Goal: Find specific page/section: Find specific page/section

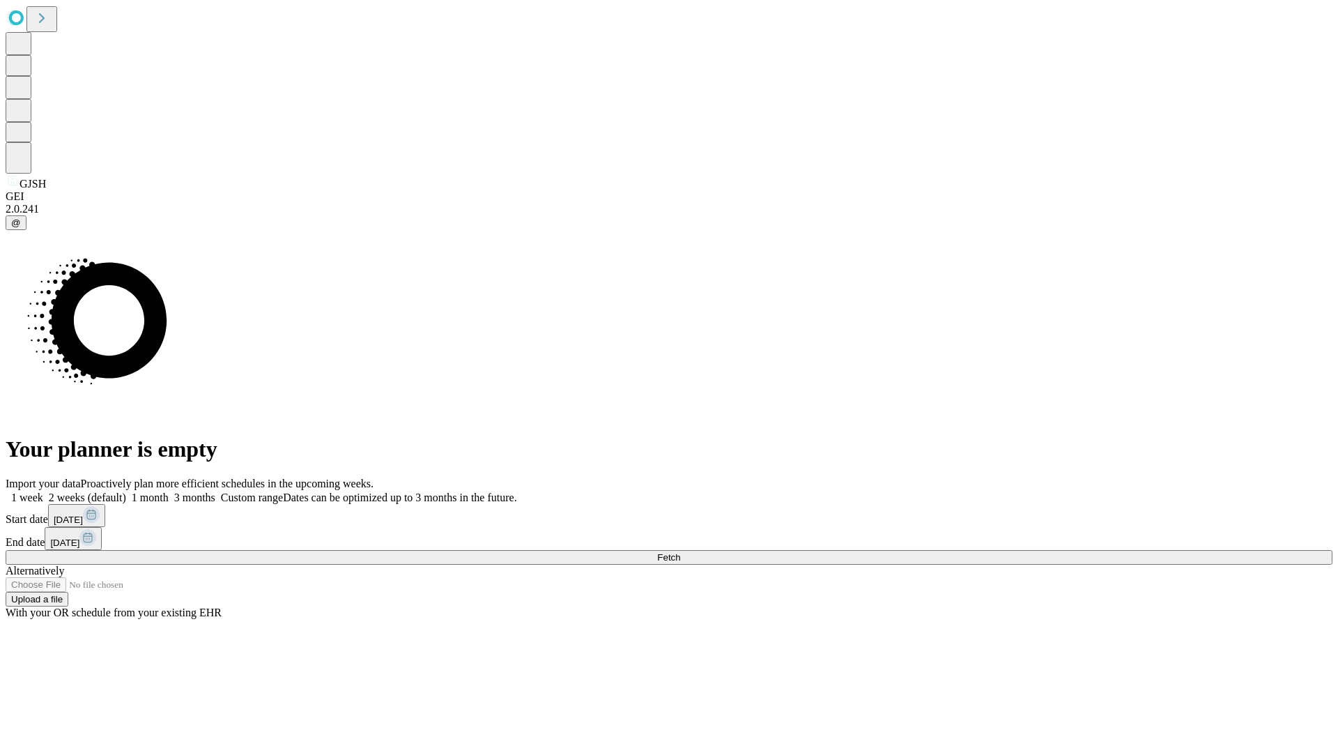
click at [680, 552] on span "Fetch" at bounding box center [668, 557] width 23 height 10
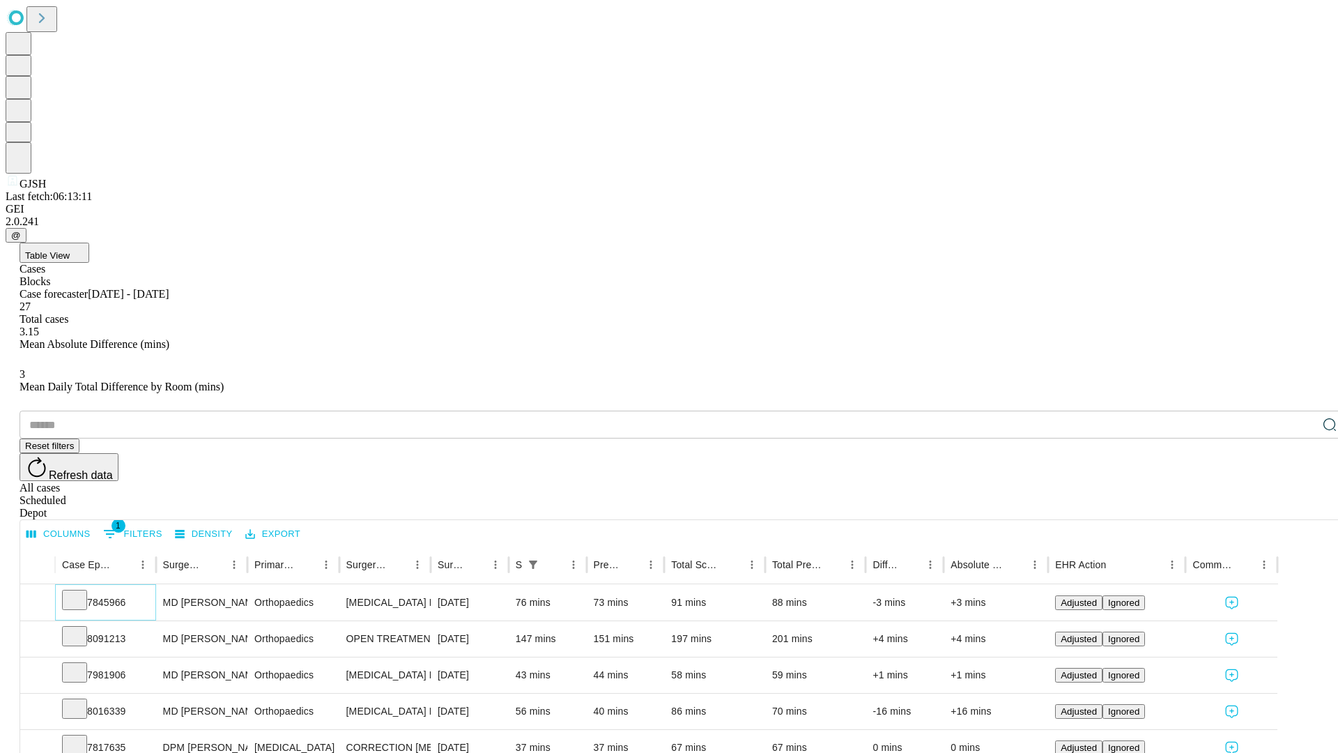
click at [82, 592] on icon at bounding box center [75, 599] width 14 height 14
